Goal: Complete application form

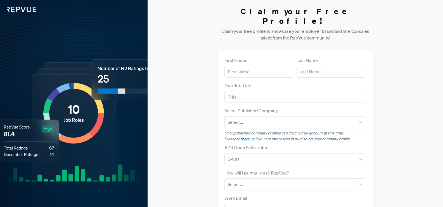
click at [417, 22] on div "Claim your Free Profile! Claim your free profile to showcase your employer bran…" at bounding box center [296, 140] width 296 height 281
click at [264, 66] on input "text" at bounding box center [260, 72] width 70 height 12
type input "[PERSON_NAME]"
click at [314, 66] on input "text" at bounding box center [332, 72] width 70 height 12
type input "Infotech"
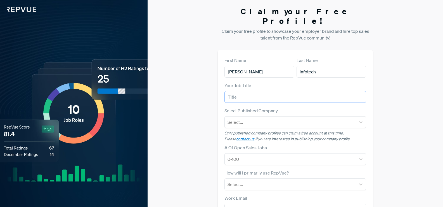
click at [284, 91] on input "text" at bounding box center [296, 97] width 142 height 12
click at [256, 91] on input "CEO" at bounding box center [296, 97] width 142 height 12
type input "CEO"
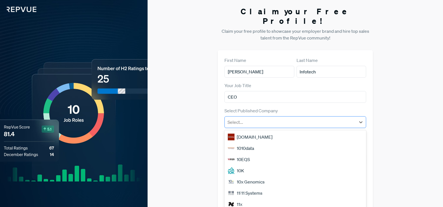
click at [252, 118] on div at bounding box center [291, 122] width 126 height 8
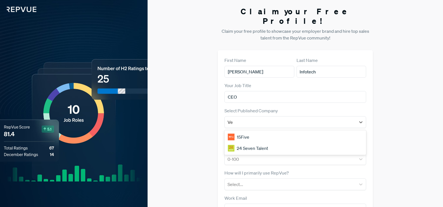
type input "Venner Infotech"
click at [290, 131] on div "No options" at bounding box center [296, 136] width 142 height 11
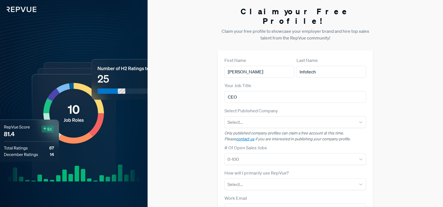
click at [376, 119] on div "Claim your Free Profile! Claim your free profile to showcase your employer bran…" at bounding box center [296, 140] width 296 height 281
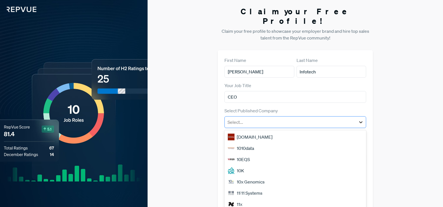
click at [361, 121] on icon at bounding box center [360, 122] width 3 height 2
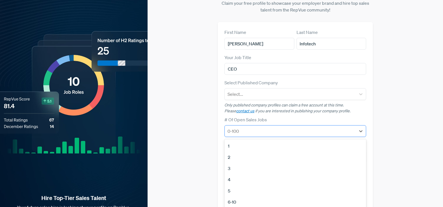
click at [259, 127] on div at bounding box center [291, 131] width 126 height 8
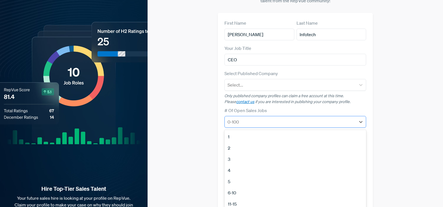
click at [262, 118] on div at bounding box center [291, 122] width 126 height 8
click at [255, 201] on div "No Open Sales Jobs" at bounding box center [296, 206] width 142 height 11
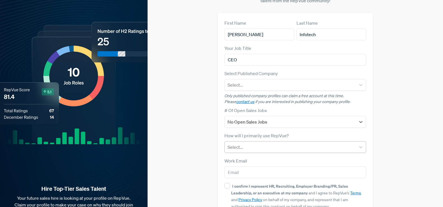
click at [254, 143] on div at bounding box center [291, 147] width 126 height 8
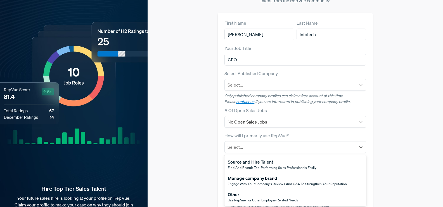
click at [258, 175] on div "Manage company brand" at bounding box center [287, 178] width 119 height 7
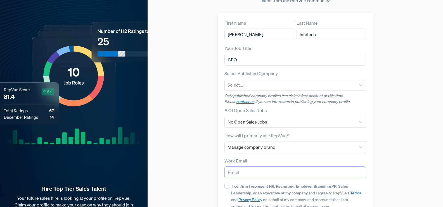
click at [258, 167] on input "email" at bounding box center [296, 172] width 142 height 12
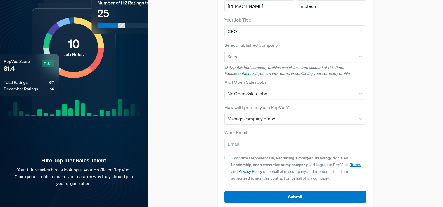
click at [227, 154] on div "I confirm I represent HR, Recruiting, Employer Branding/PR, Sales Leadership, o…" at bounding box center [296, 167] width 142 height 27
click at [315, 194] on div "First Name Venner Last Name Infotech Your Job Title CEO Select Published Compan…" at bounding box center [295, 97] width 155 height 225
click at [228, 154] on input "I confirm I represent HR, Recruiting, Employer Branding/PR, Sales Leadership, o…" at bounding box center [228, 157] width 6 height 6
checkbox input "true"
drag, startPoint x: 278, startPoint y: 137, endPoint x: 295, endPoint y: 135, distance: 17.5
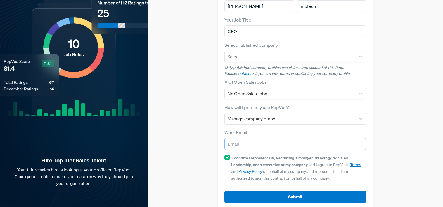
click at [278, 138] on input "email" at bounding box center [296, 144] width 142 height 12
type input "seovennerinfotech@gmail.com"
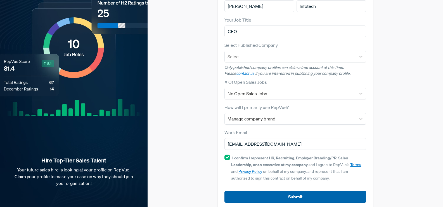
click at [329, 190] on button "Submit" at bounding box center [296, 196] width 142 height 12
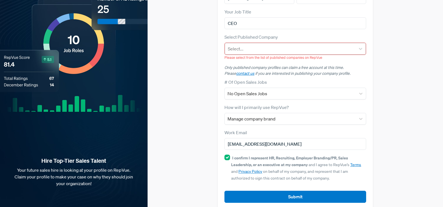
click at [274, 45] on div at bounding box center [290, 49] width 125 height 8
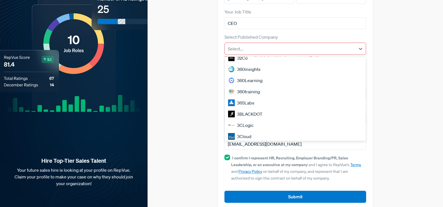
scroll to position [447, 0]
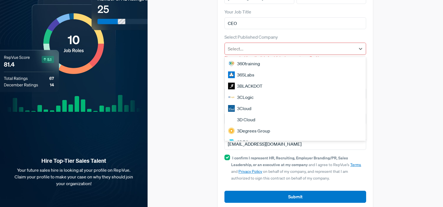
click at [260, 91] on div "3CLogic" at bounding box center [295, 96] width 141 height 11
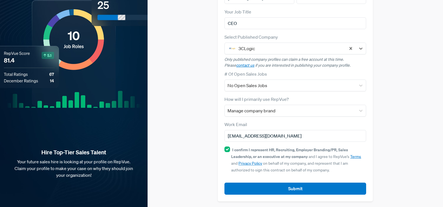
scroll to position [65, 0]
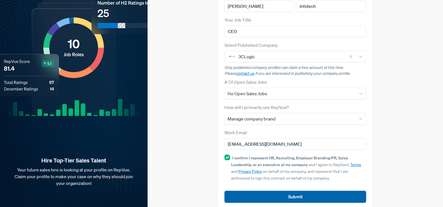
click at [276, 190] on button "Submit" at bounding box center [296, 196] width 142 height 12
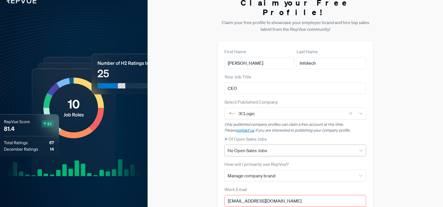
scroll to position [0, 0]
